Goal: Task Accomplishment & Management: Manage account settings

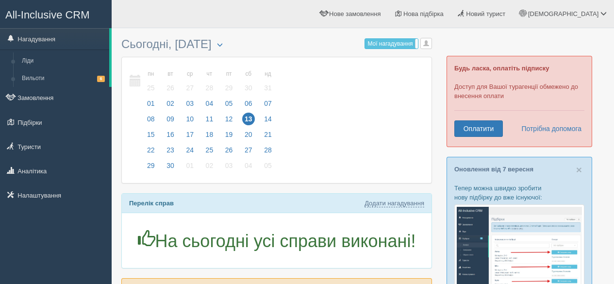
click at [40, 142] on link "Туристи" at bounding box center [56, 146] width 112 height 21
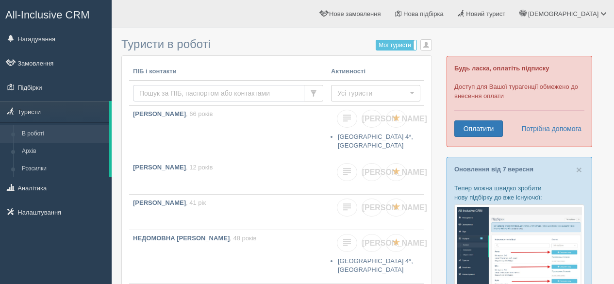
click at [156, 95] on input "text" at bounding box center [218, 93] width 171 height 16
type input "[PERSON_NAME]"
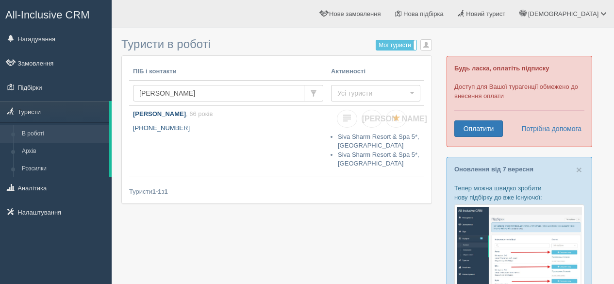
click at [234, 130] on p "[PHONE_NUMBER]" at bounding box center [228, 128] width 190 height 9
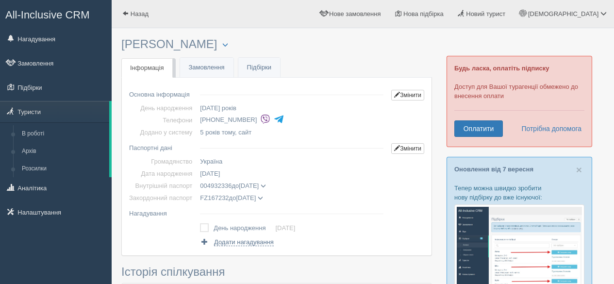
click at [263, 197] on span at bounding box center [260, 198] width 5 height 5
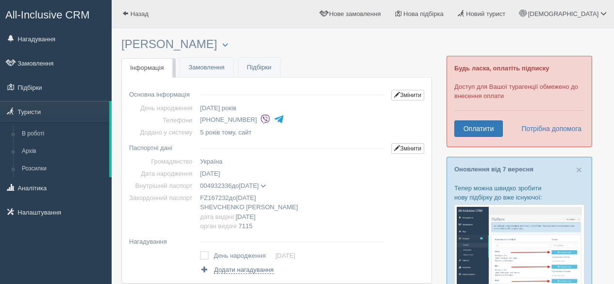
click at [266, 184] on span at bounding box center [263, 185] width 5 height 5
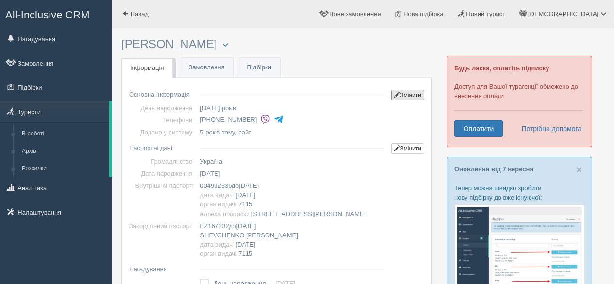
click at [404, 92] on link "Змінити" at bounding box center [407, 95] width 33 height 11
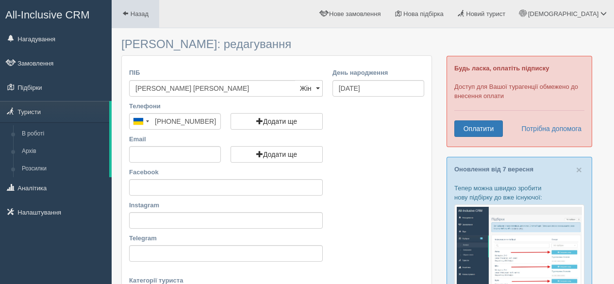
click at [141, 10] on link "Назад" at bounding box center [136, 14] width 48 height 28
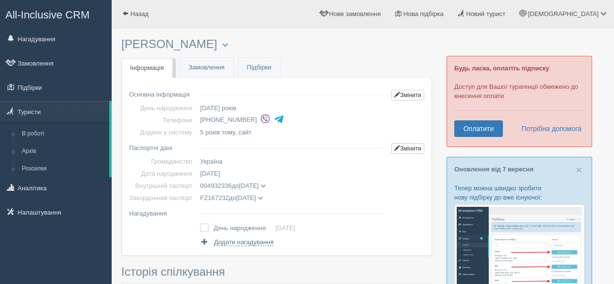
click at [266, 185] on span at bounding box center [263, 185] width 5 height 5
